Goal: Information Seeking & Learning: Learn about a topic

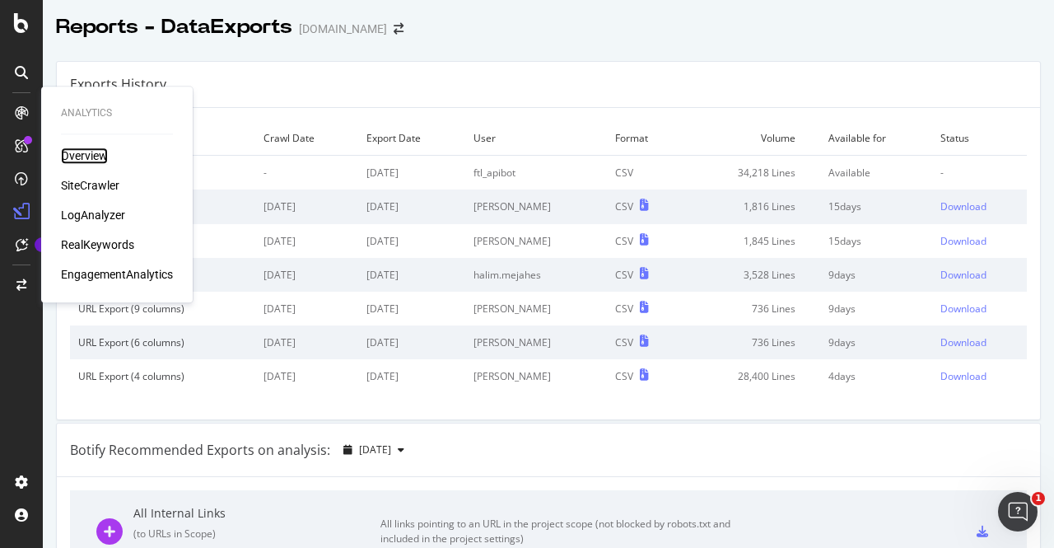
click at [86, 159] on div "Overview" at bounding box center [84, 155] width 47 height 16
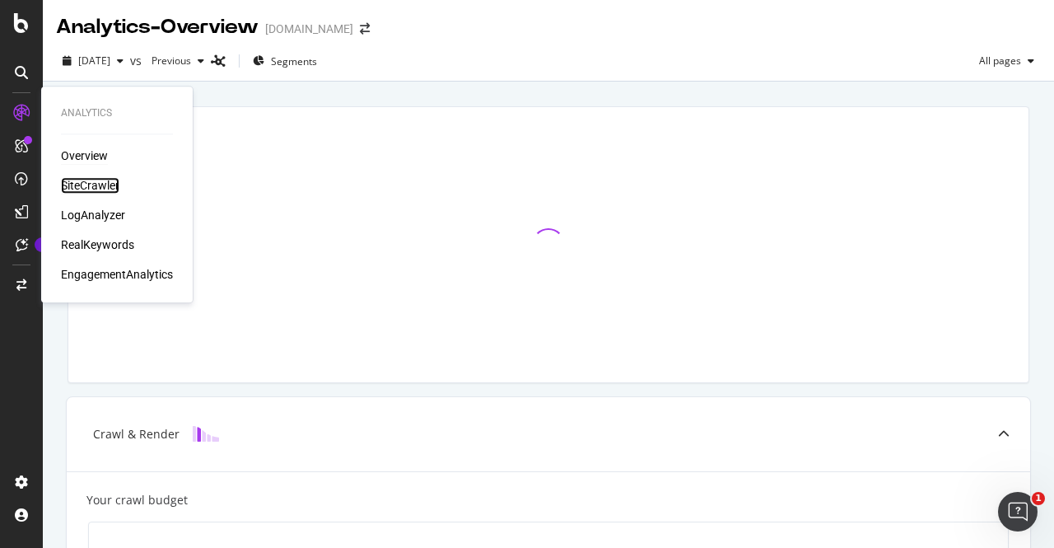
click at [89, 180] on div "SiteCrawler" at bounding box center [90, 185] width 58 height 16
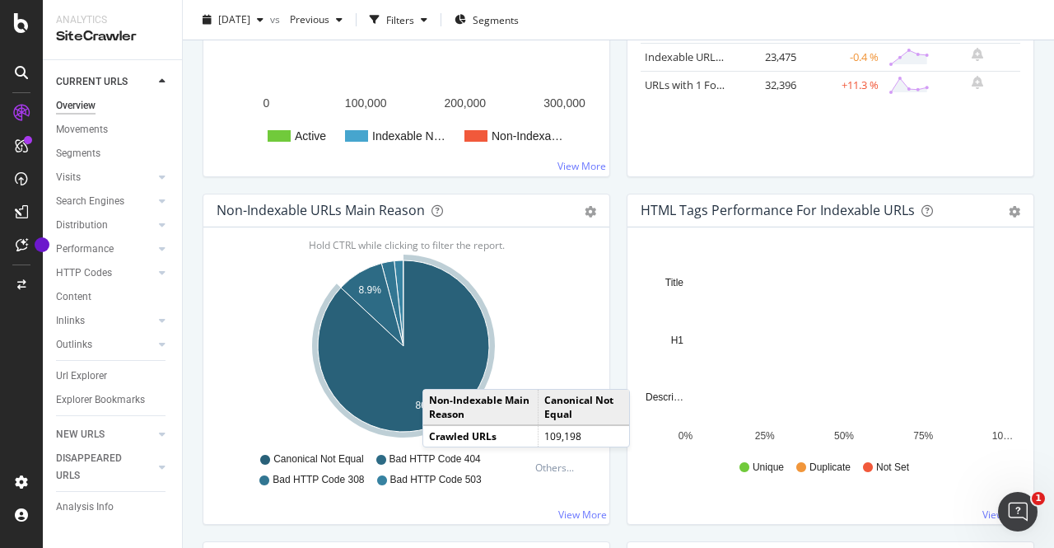
scroll to position [409, 0]
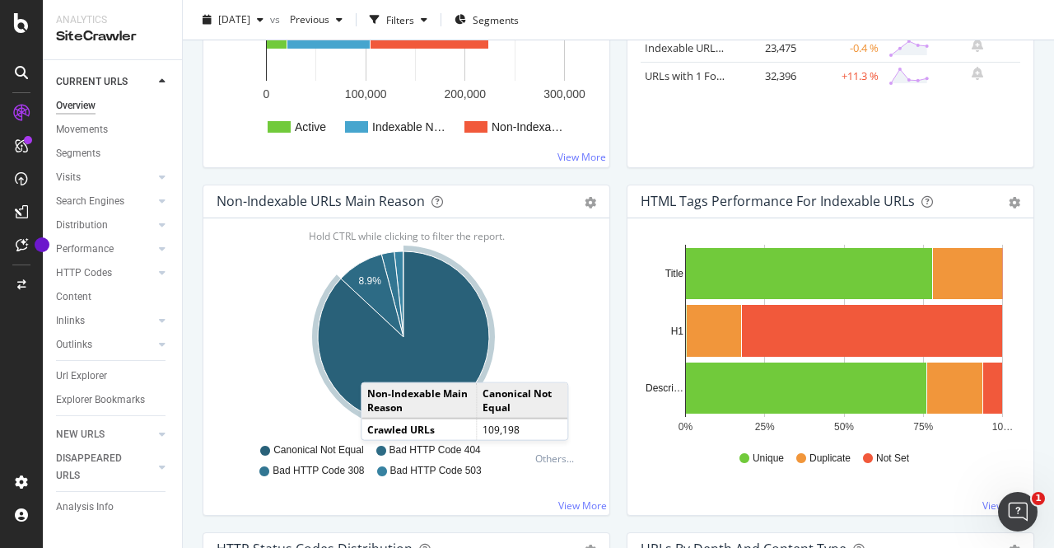
click at [377, 363] on icon "A chart." at bounding box center [403, 336] width 171 height 171
